Goal: Book appointment/travel/reservation

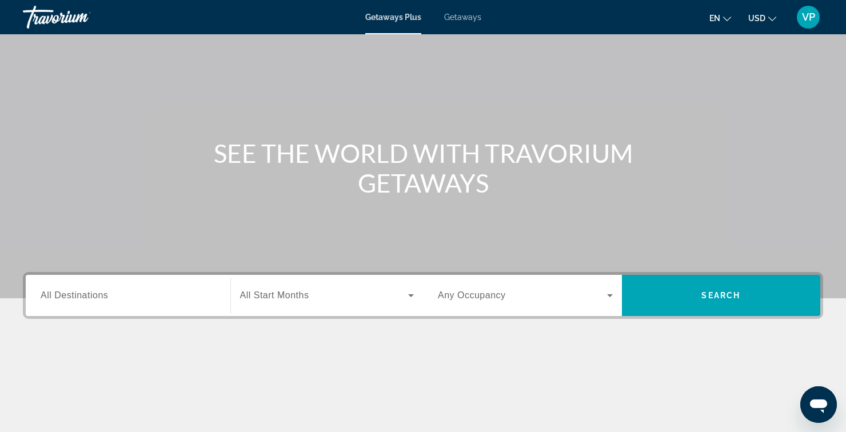
scroll to position [46, 0]
click at [138, 295] on input "Destination All Destinations" at bounding box center [128, 295] width 175 height 14
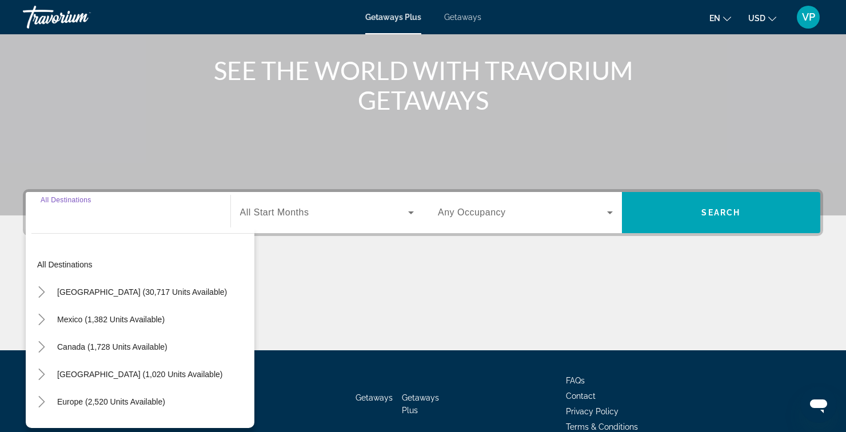
scroll to position [131, 0]
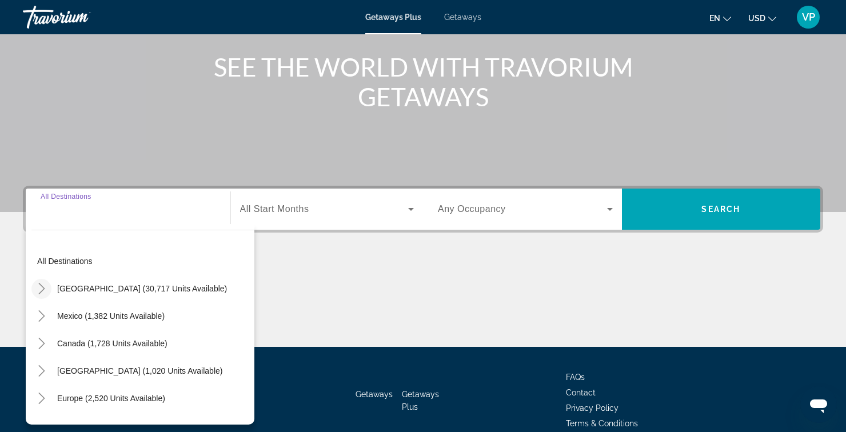
click at [43, 289] on icon "Toggle United States (30,717 units available)" at bounding box center [41, 288] width 6 height 11
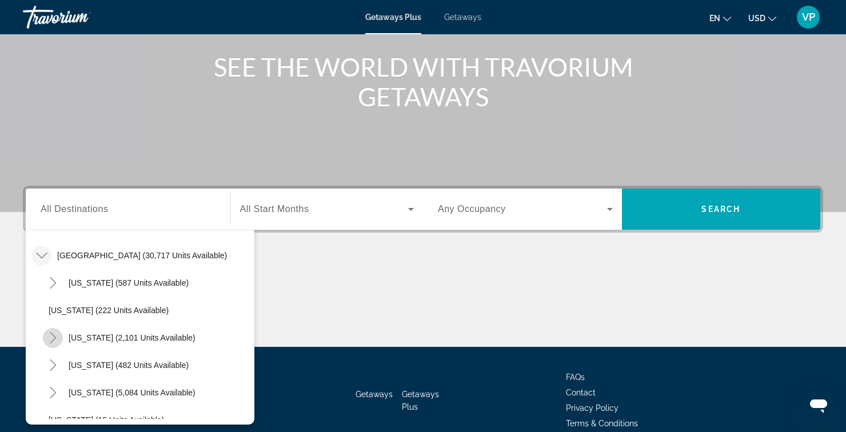
click at [50, 344] on mat-icon "Toggle California (2,101 units available)" at bounding box center [53, 338] width 20 height 20
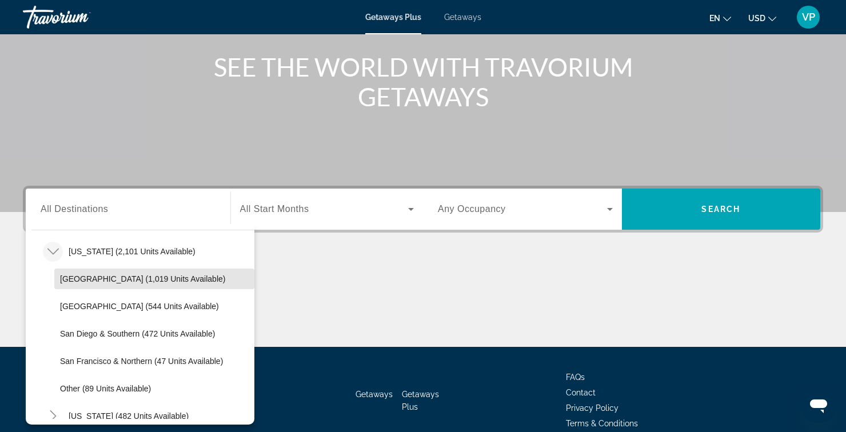
scroll to position [121, 0]
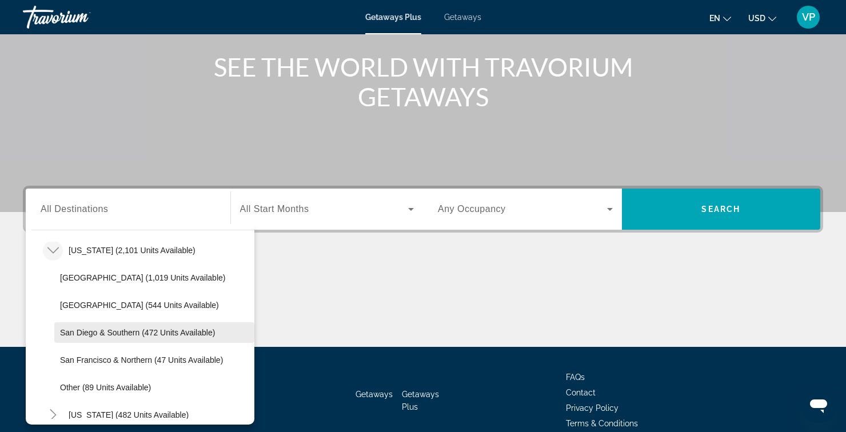
click at [79, 335] on span "San Diego & Southern (472 units available)" at bounding box center [137, 332] width 155 height 9
type input "**********"
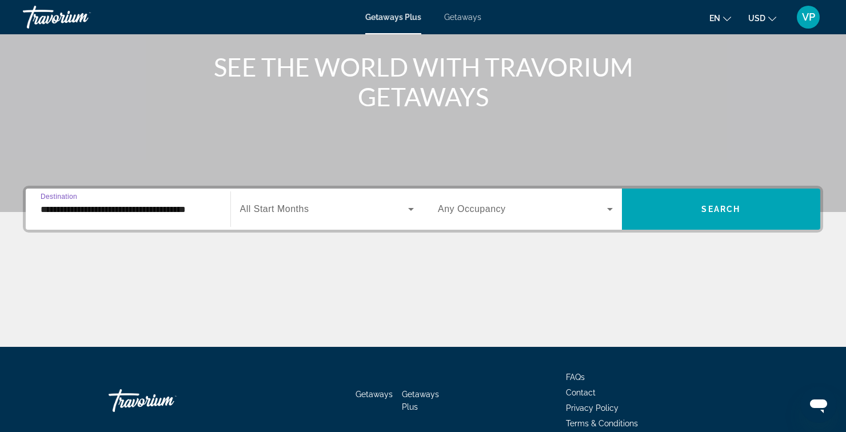
click at [291, 213] on span "All Start Months" at bounding box center [274, 209] width 69 height 10
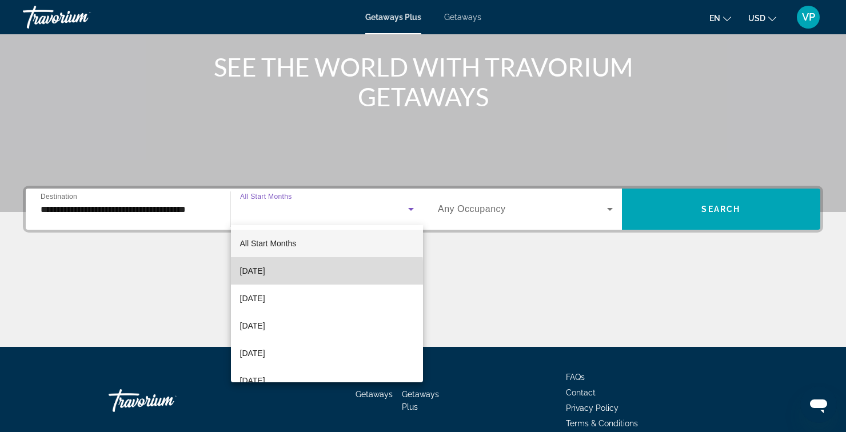
click at [256, 275] on span "[DATE]" at bounding box center [252, 271] width 25 height 14
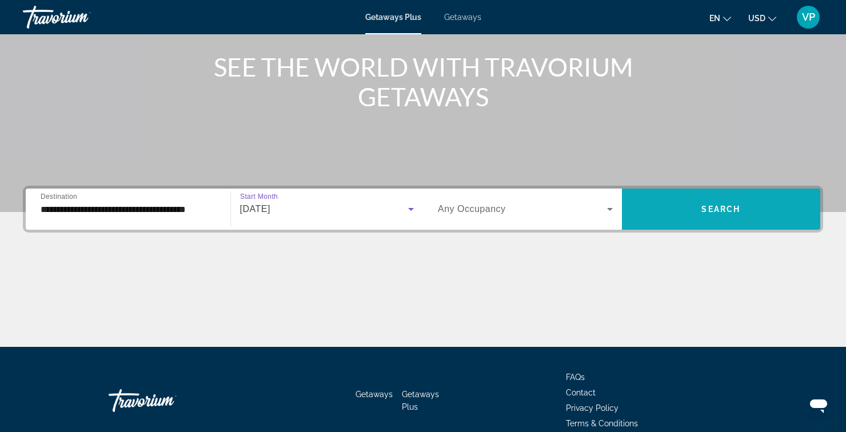
click at [688, 203] on span "Search widget" at bounding box center [721, 208] width 199 height 27
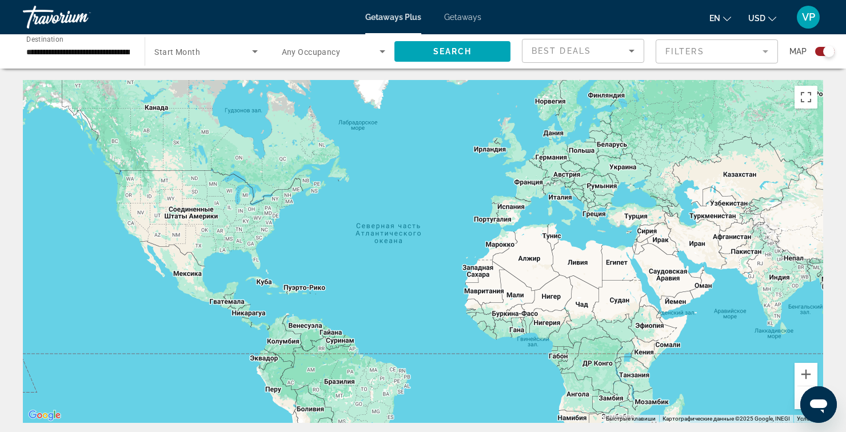
click at [199, 52] on span "Search widget" at bounding box center [202, 52] width 97 height 14
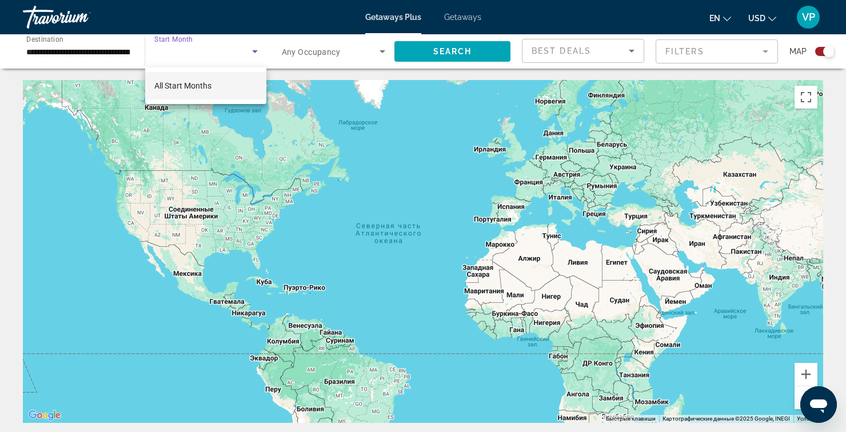
click at [169, 90] on span "All Start Months" at bounding box center [182, 85] width 57 height 9
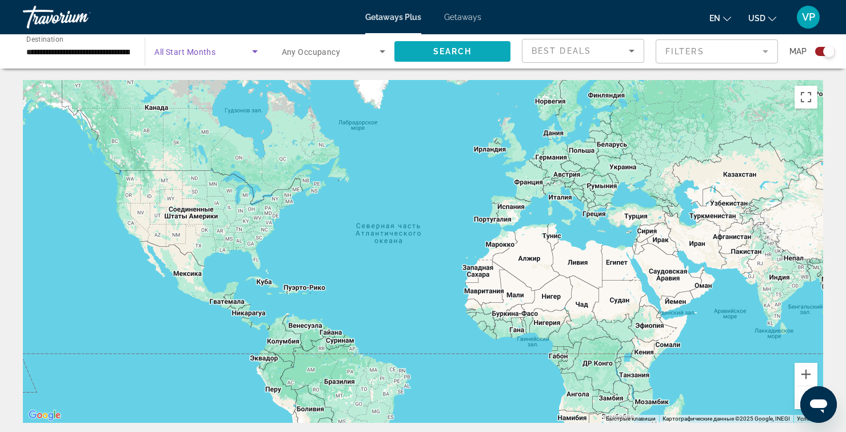
click at [427, 50] on span "Search widget" at bounding box center [452, 51] width 116 height 27
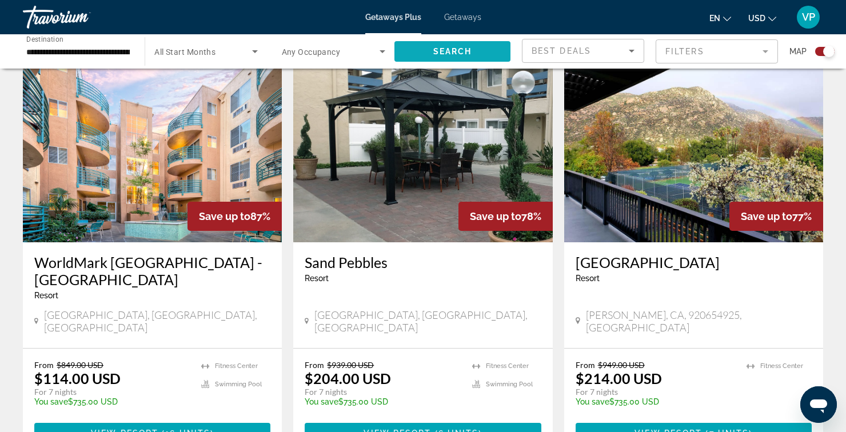
scroll to position [402, 0]
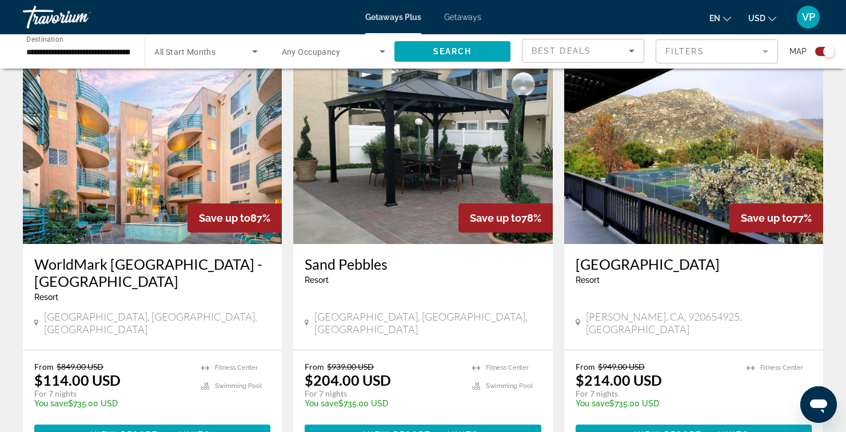
click at [65, 275] on h3 "WorldMark [GEOGRAPHIC_DATA] - [GEOGRAPHIC_DATA]" at bounding box center [152, 272] width 236 height 34
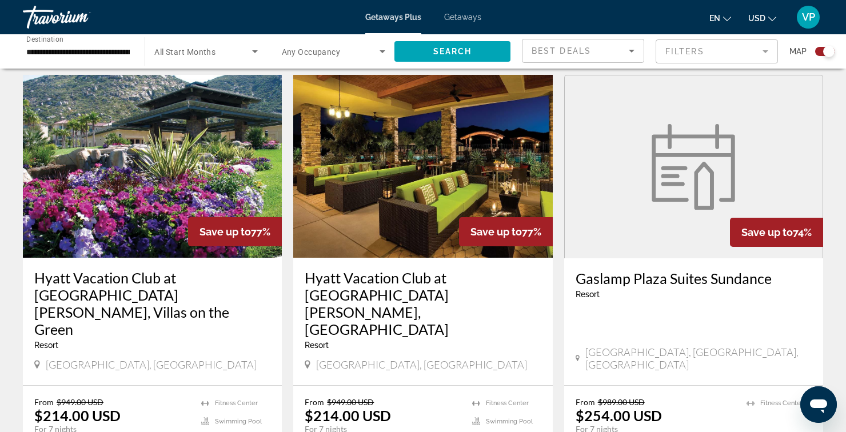
scroll to position [806, 0]
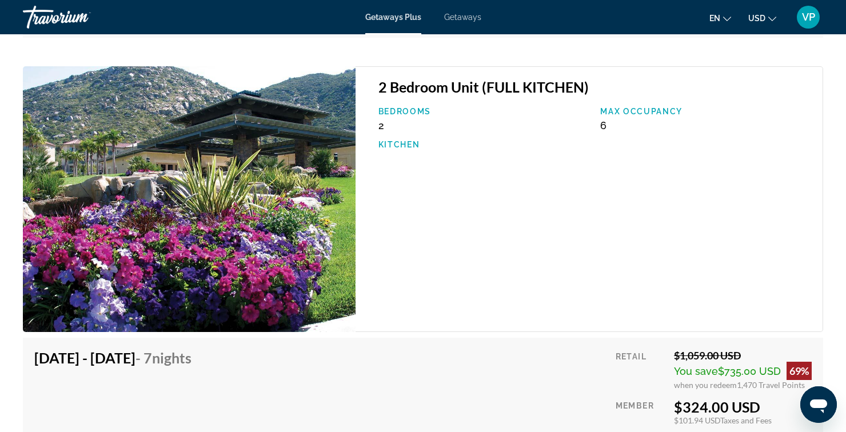
scroll to position [8687, 0]
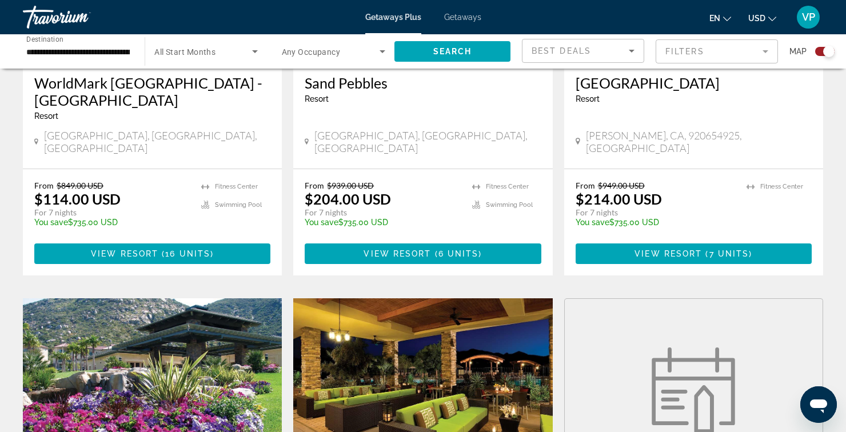
scroll to position [607, 0]
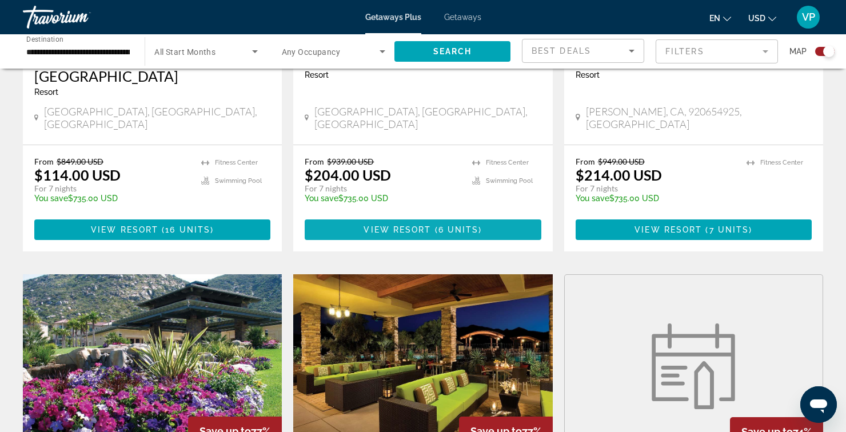
click at [345, 221] on span "Main content" at bounding box center [423, 229] width 236 height 27
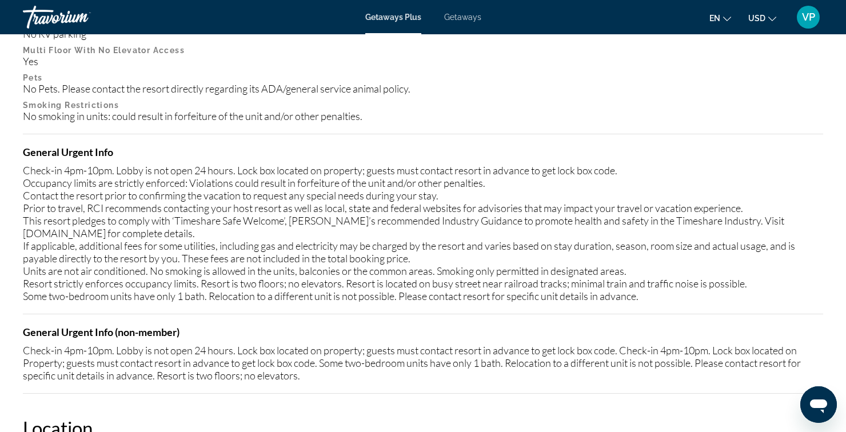
scroll to position [1148, 0]
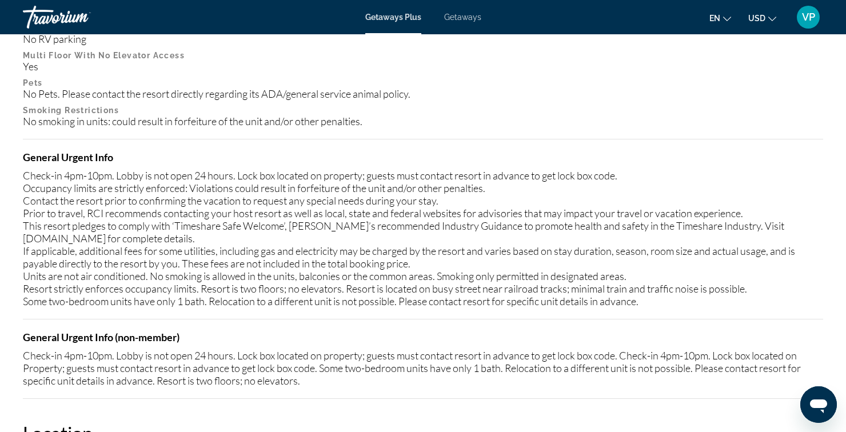
click at [458, 20] on span "Getaways" at bounding box center [462, 17] width 37 height 9
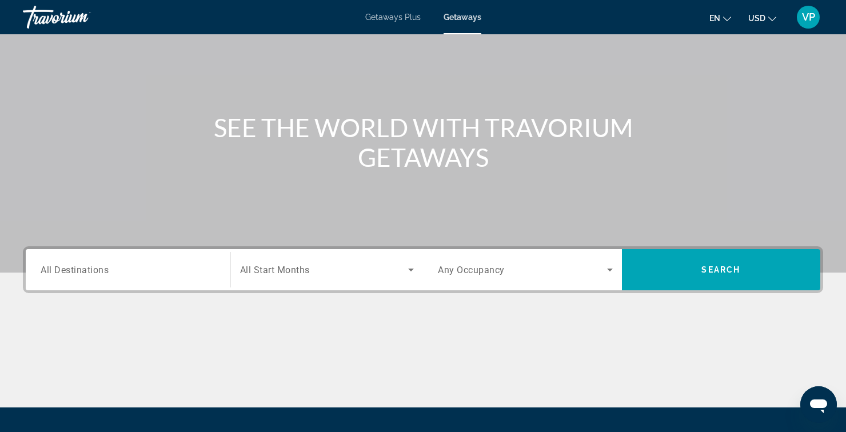
scroll to position [131, 0]
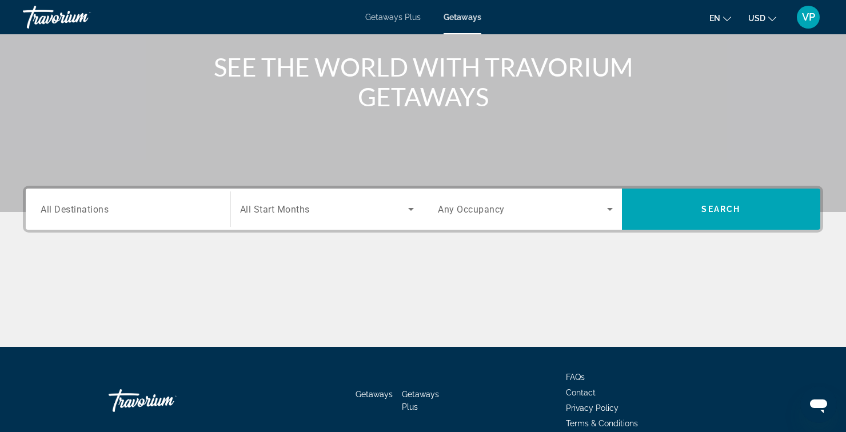
click at [89, 204] on span "All Destinations" at bounding box center [75, 208] width 68 height 11
click at [89, 204] on input "Destination All Destinations" at bounding box center [128, 210] width 175 height 14
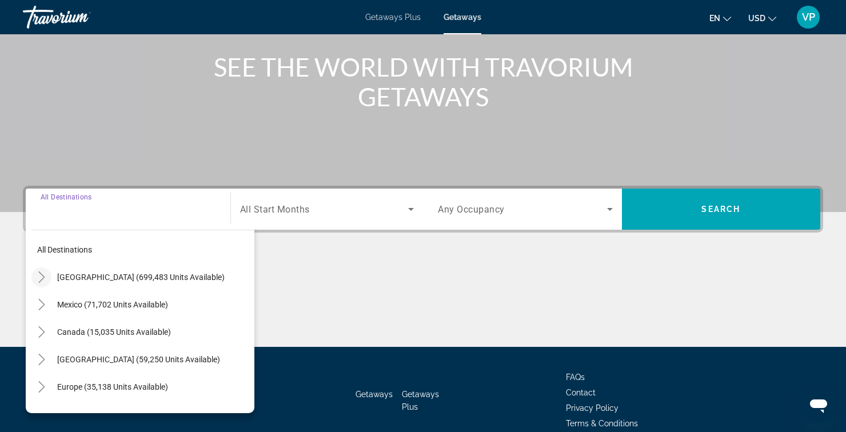
click at [46, 282] on icon "Toggle United States (699,483 units available)" at bounding box center [41, 276] width 11 height 11
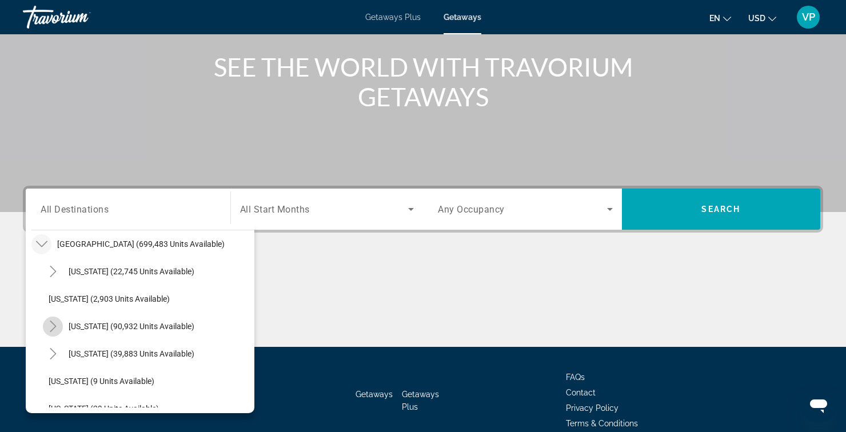
click at [62, 338] on span "Toggle California (90,932 units available)" at bounding box center [52, 326] width 27 height 27
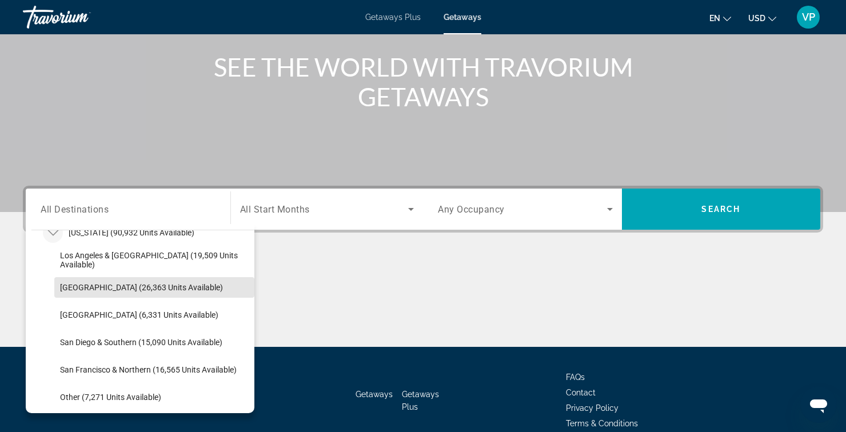
scroll to position [131, 0]
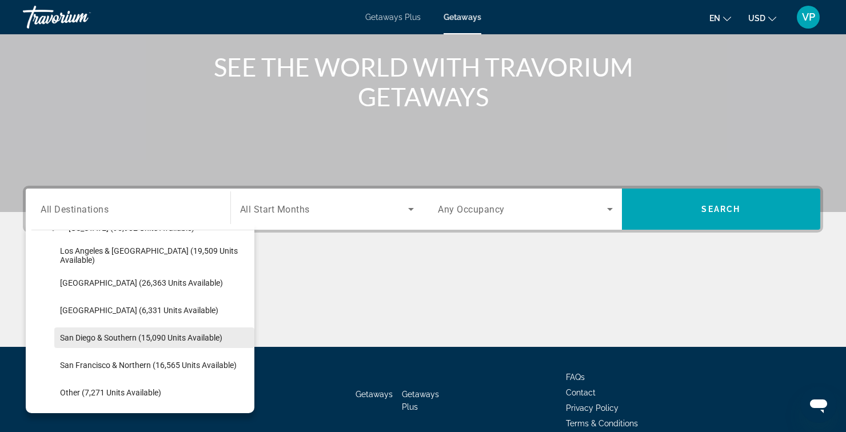
click at [82, 346] on span "Search widget" at bounding box center [154, 337] width 200 height 27
type input "**********"
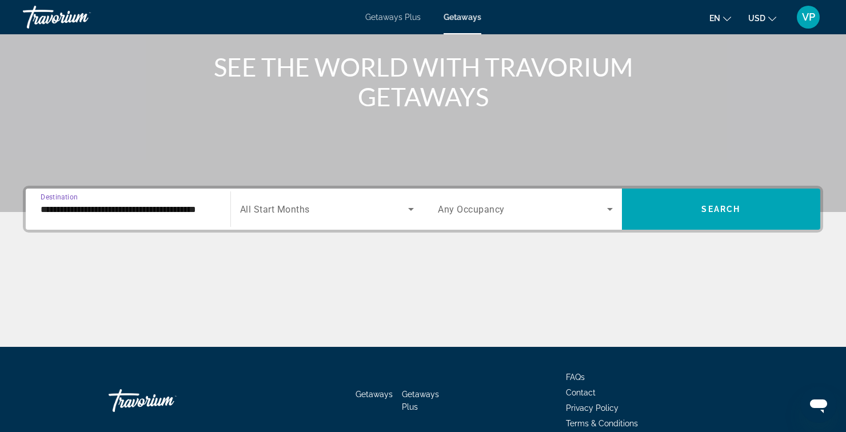
click at [269, 213] on span "All Start Months" at bounding box center [275, 209] width 70 height 11
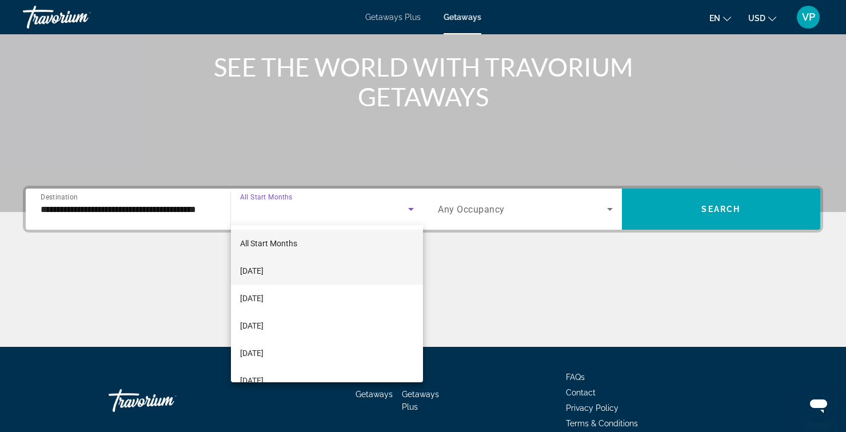
click at [253, 278] on mat-option "[DATE]" at bounding box center [327, 270] width 193 height 27
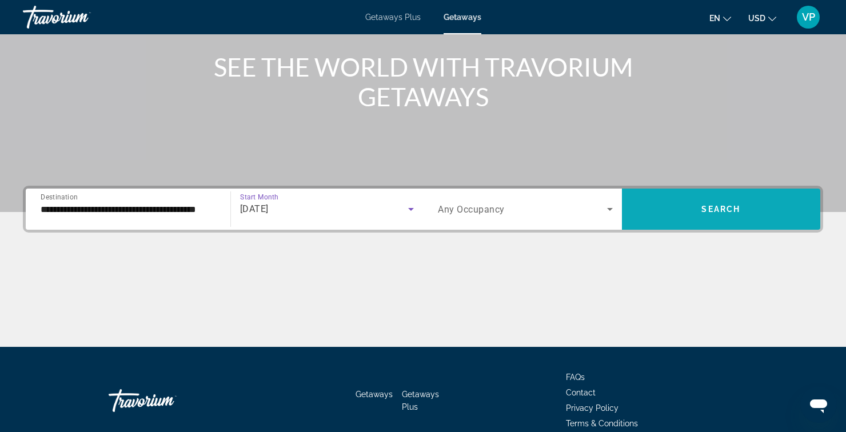
click at [664, 210] on span "Search widget" at bounding box center [721, 208] width 199 height 27
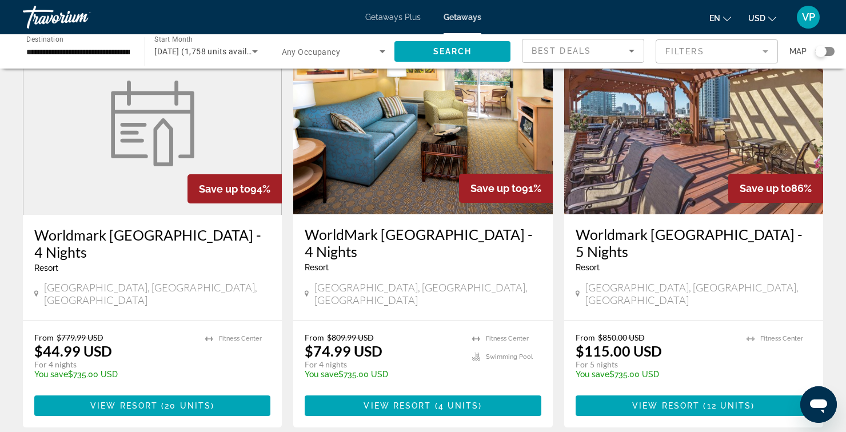
scroll to position [886, 0]
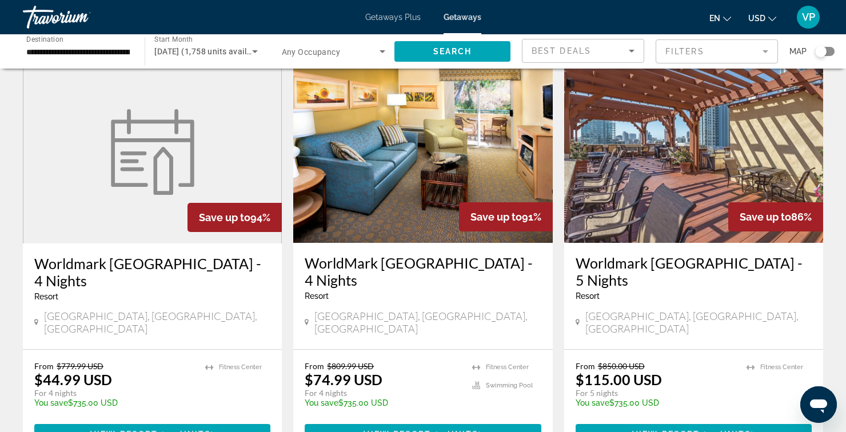
click at [131, 255] on h3 "Worldmark [GEOGRAPHIC_DATA] - 4 Nights" at bounding box center [152, 272] width 236 height 34
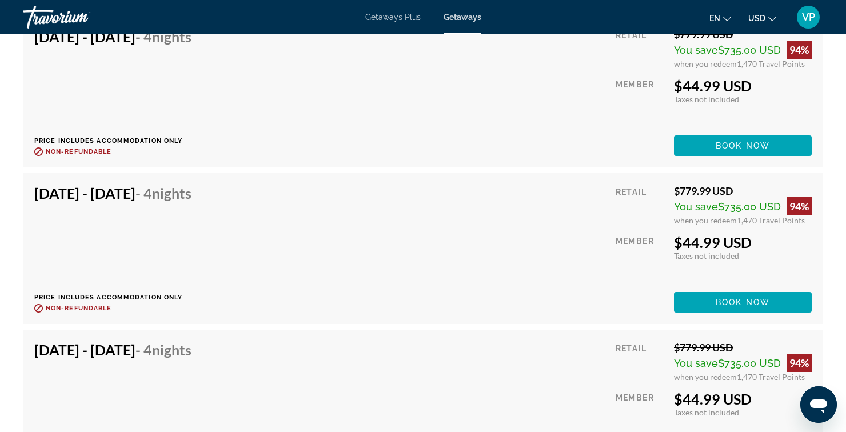
scroll to position [1931, 0]
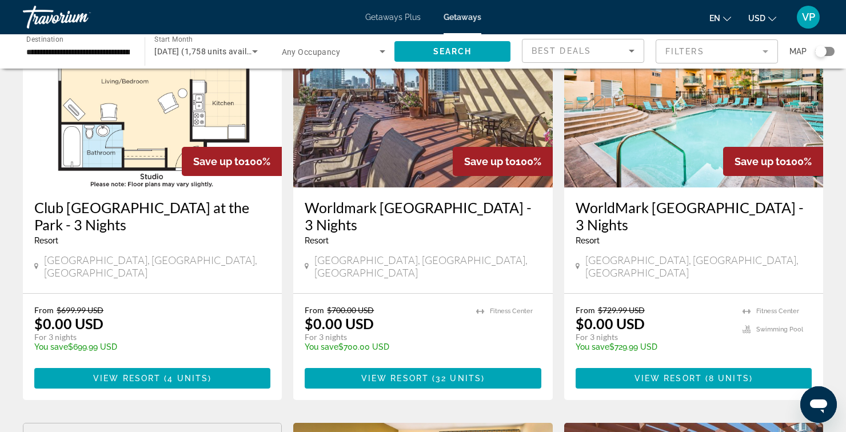
scroll to position [504, 0]
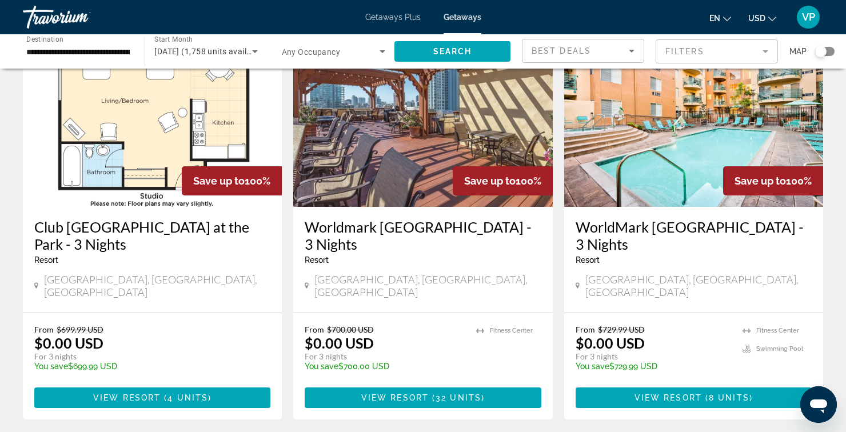
click at [7, 230] on div "1,758 Getaways units available across 32 Resorts Save up to 100% Club [GEOGRAPH…" at bounding box center [423, 439] width 846 height 1726
